Goal: Task Accomplishment & Management: Complete application form

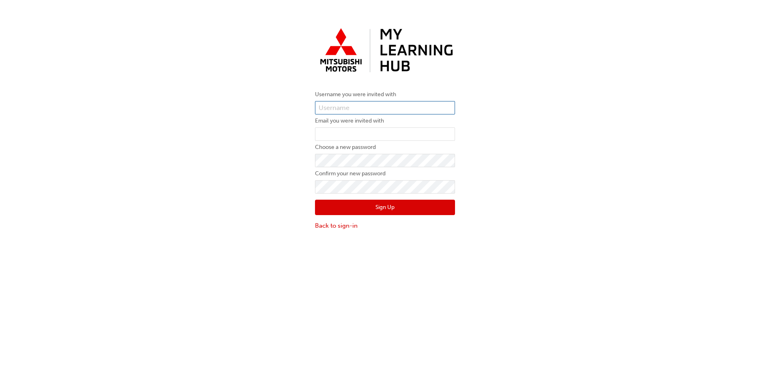
click at [383, 108] on input "text" at bounding box center [385, 108] width 140 height 14
type input "[PERSON_NAME][EMAIL_ADDRESS][PERSON_NAME][PERSON_NAME][DOMAIN_NAME]"
click at [381, 133] on input "email" at bounding box center [385, 134] width 140 height 14
type input "[PERSON_NAME][EMAIL_ADDRESS][PERSON_NAME][PERSON_NAME][DOMAIN_NAME]"
click at [376, 202] on button "Sign Up" at bounding box center [385, 207] width 140 height 15
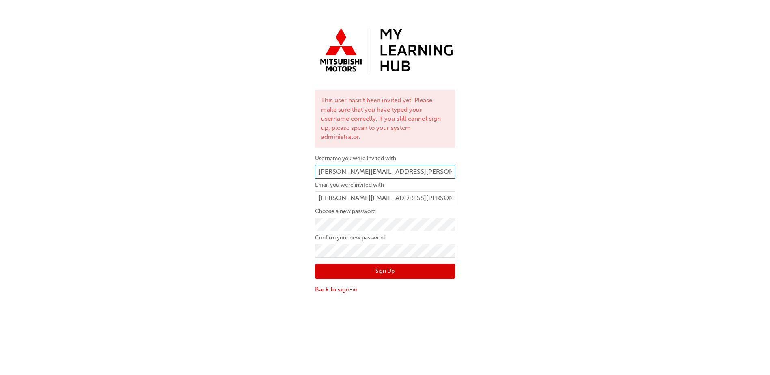
click at [342, 165] on input "[PERSON_NAME][EMAIL_ADDRESS][PERSON_NAME][PERSON_NAME][DOMAIN_NAME]" at bounding box center [385, 172] width 140 height 14
type input "[PERSON_NAME][EMAIL_ADDRESS][PERSON_NAME][PERSON_NAME][DOMAIN_NAME]"
click at [397, 258] on div "Sign Up Back to sign-in" at bounding box center [385, 276] width 140 height 37
click at [393, 264] on button "Sign Up" at bounding box center [385, 271] width 140 height 15
drag, startPoint x: 405, startPoint y: 161, endPoint x: 312, endPoint y: 165, distance: 93.0
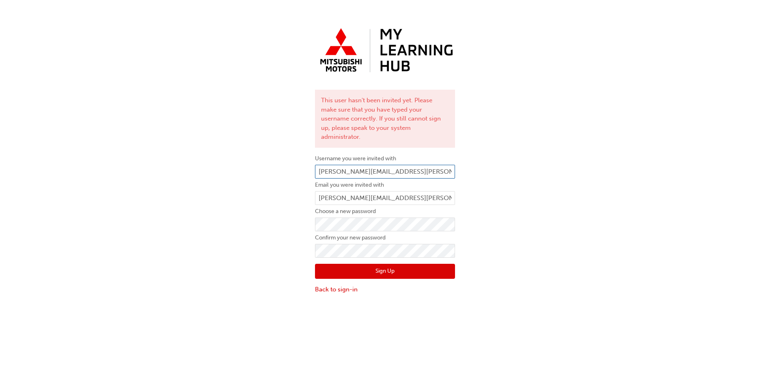
click at [312, 165] on div "This user hasn't been invited yet. Please make sure that you have typed your us…" at bounding box center [385, 159] width 152 height 282
drag, startPoint x: 407, startPoint y: 182, endPoint x: 306, endPoint y: 188, distance: 100.8
click at [307, 188] on div "This user hasn't been invited yet. Please make sure that you have typed your us…" at bounding box center [385, 159] width 770 height 282
click at [527, 264] on div "This user hasn't been invited yet. Please make sure that you have typed your us…" at bounding box center [385, 159] width 770 height 282
click at [389, 264] on button "Sign Up" at bounding box center [385, 271] width 140 height 15
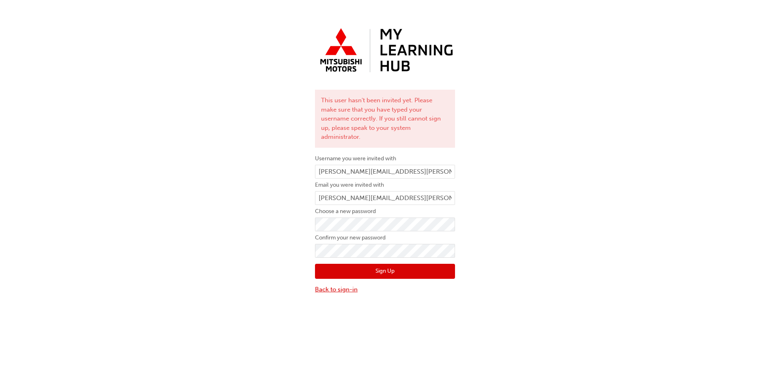
click at [346, 285] on link "Back to sign-in" at bounding box center [385, 289] width 140 height 9
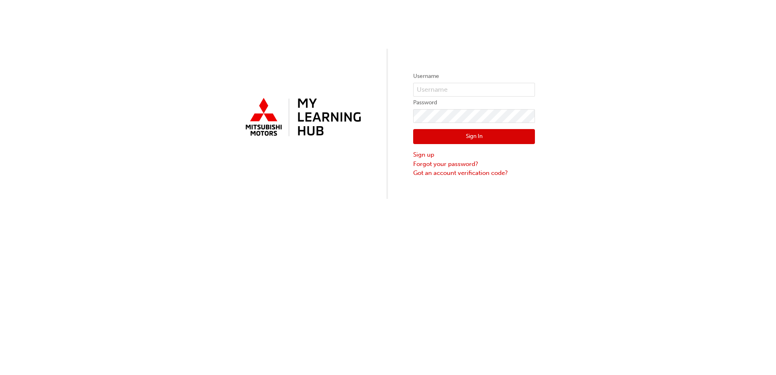
click at [445, 82] on form "Username Password Sign In Sign up Forgot your password? Got an account verifica…" at bounding box center [474, 124] width 122 height 106
click at [445, 88] on input "text" at bounding box center [474, 90] width 122 height 14
type input "[PERSON_NAME][EMAIL_ADDRESS][PERSON_NAME][PERSON_NAME][DOMAIN_NAME]"
click at [484, 132] on button "Sign In" at bounding box center [474, 136] width 122 height 15
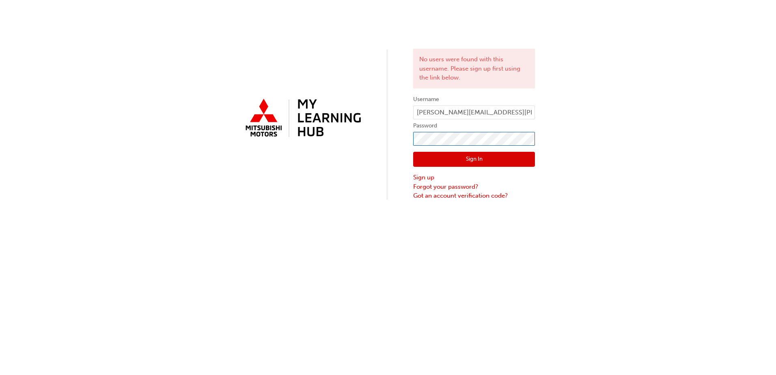
click at [411, 134] on div "No users were found with this username. Please sign up first using the link bel…" at bounding box center [388, 100] width 776 height 200
click button "Sign In" at bounding box center [474, 159] width 122 height 15
click at [421, 175] on link "Sign up" at bounding box center [474, 177] width 122 height 9
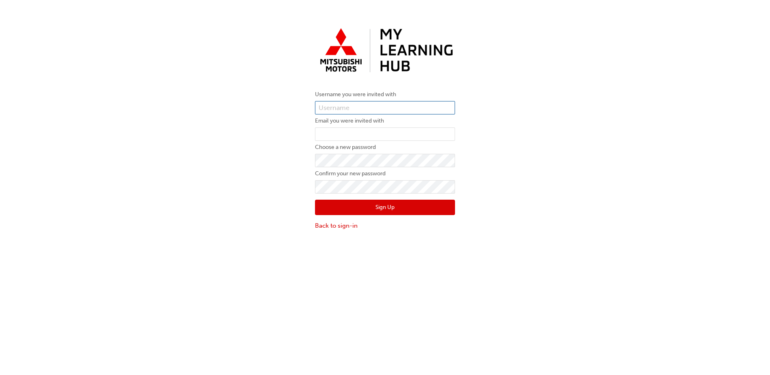
click at [379, 108] on input "text" at bounding box center [385, 108] width 140 height 14
type input "[PERSON_NAME][EMAIL_ADDRESS][PERSON_NAME][PERSON_NAME][DOMAIN_NAME]"
click at [396, 214] on button "Sign Up" at bounding box center [385, 207] width 140 height 15
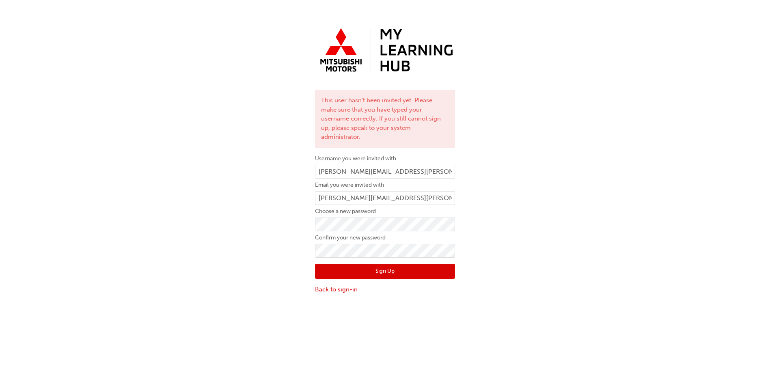
drag, startPoint x: 340, startPoint y: 279, endPoint x: 344, endPoint y: 278, distance: 4.9
click at [340, 285] on link "Back to sign-in" at bounding box center [385, 289] width 140 height 9
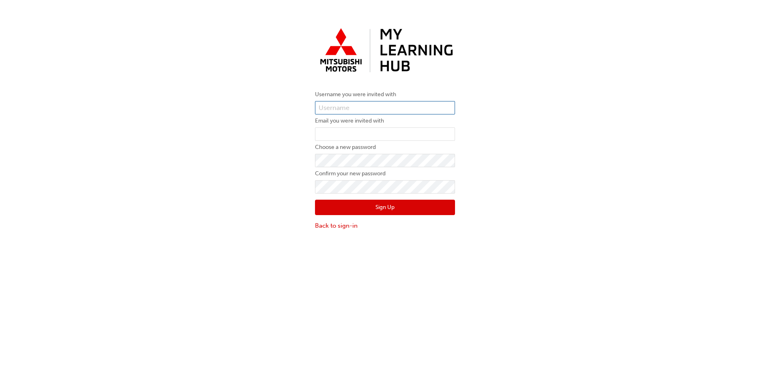
click at [340, 105] on input "text" at bounding box center [385, 108] width 140 height 14
paste input "0005985618"
type input "0005985618"
click at [392, 131] on input "email" at bounding box center [385, 134] width 140 height 14
paste input "0005985618"
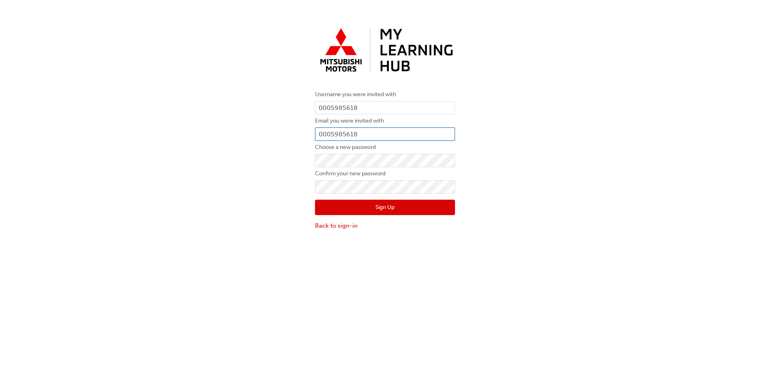
type input "0005985618"
click at [396, 210] on button "Sign Up" at bounding box center [385, 207] width 140 height 15
click at [376, 108] on input "0005985618" at bounding box center [385, 108] width 140 height 14
type input "0005985618@"
click at [400, 132] on input "0005985618" at bounding box center [385, 134] width 140 height 14
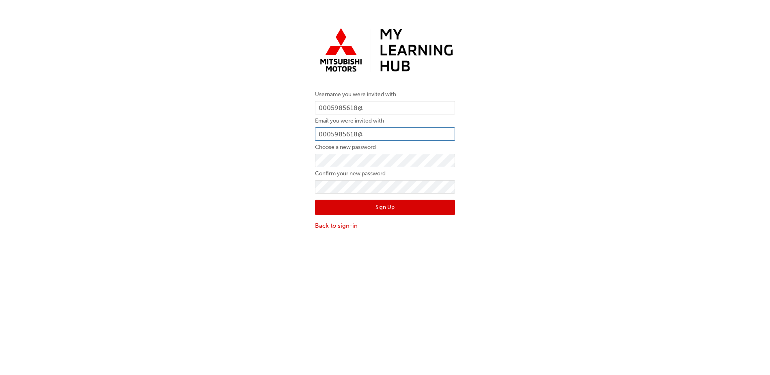
type input "0005985618@"
click at [399, 210] on button "Sign Up" at bounding box center [385, 207] width 140 height 15
click at [386, 106] on input "0005985618@" at bounding box center [385, 108] width 140 height 14
type input "0005985618@julie.collis@cricks.com.au"
click at [388, 128] on input "0005985618@" at bounding box center [385, 134] width 140 height 14
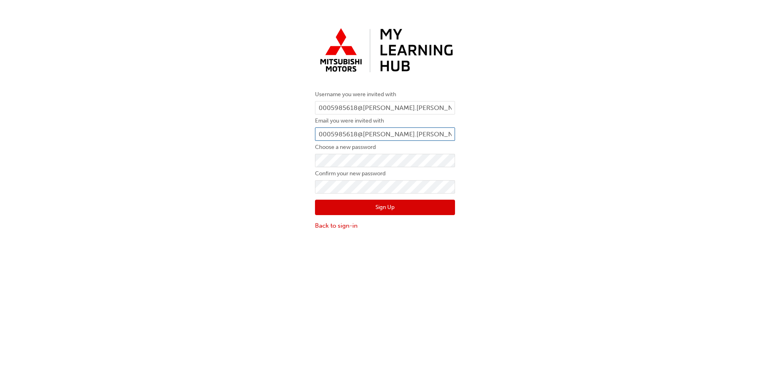
click at [396, 134] on input "0005985618@julie.collis#cricks.com.au" at bounding box center [385, 134] width 140 height 14
type input "0005985618@julie.collis.cricks.com.au"
click at [402, 210] on button "Sign Up" at bounding box center [385, 207] width 140 height 15
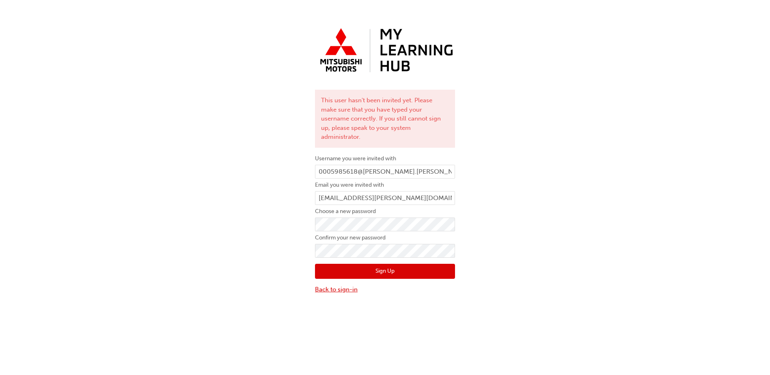
click at [339, 285] on link "Back to sign-in" at bounding box center [385, 289] width 140 height 9
